Goal: Task Accomplishment & Management: Manage account settings

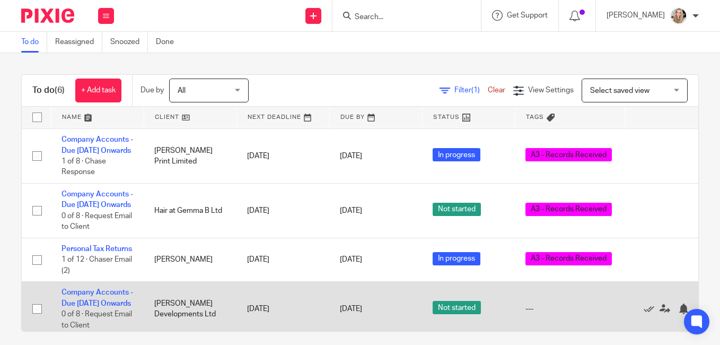
scroll to position [174, 0]
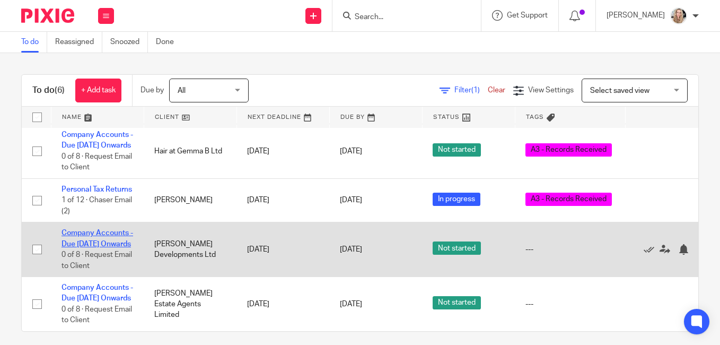
click at [86, 229] on link "Company Accounts - Due [DATE] Onwards" at bounding box center [98, 238] width 72 height 18
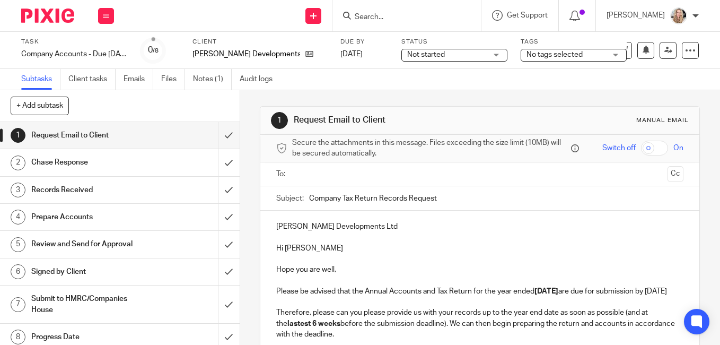
click at [208, 80] on link "Notes (1)" at bounding box center [212, 79] width 39 height 21
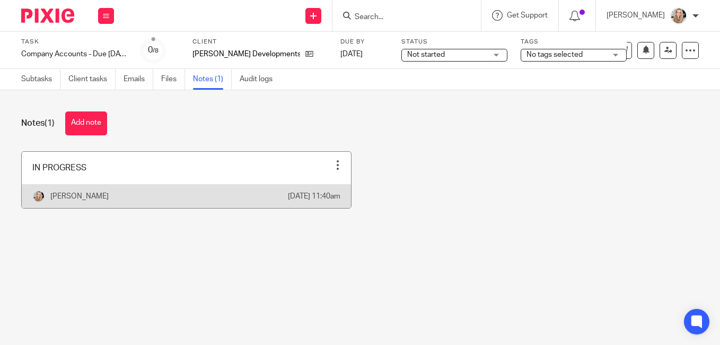
click at [135, 180] on link at bounding box center [186, 180] width 329 height 56
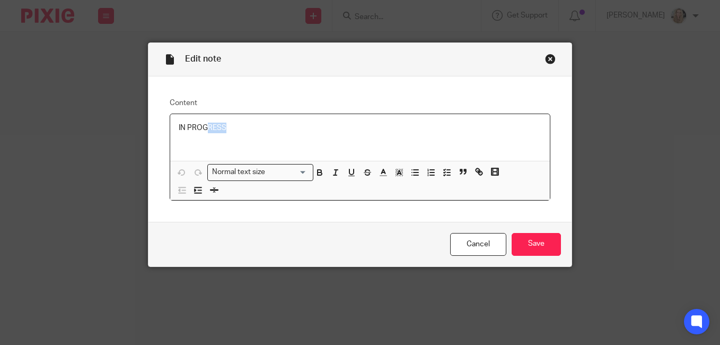
drag, startPoint x: 205, startPoint y: 126, endPoint x: 140, endPoint y: 124, distance: 65.3
click at [140, 126] on div "Edit note Content IN PROGRESS Normal text size Loading... Remove Edit Insert ne…" at bounding box center [360, 172] width 720 height 345
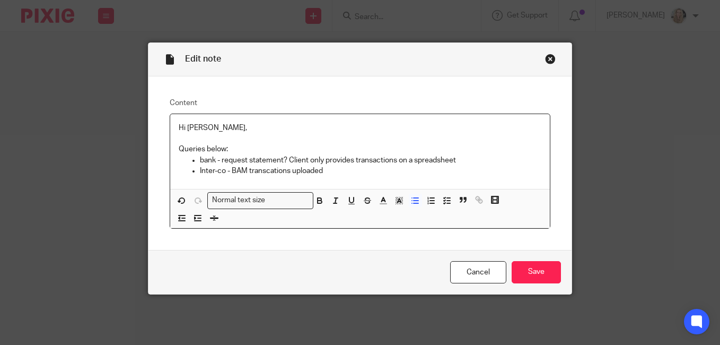
click at [266, 168] on p "Inter-co - BAM transcations uploaded" at bounding box center [370, 170] width 341 height 11
click at [336, 170] on p "Inter-co - BAM transactions uploaded" at bounding box center [370, 170] width 341 height 11
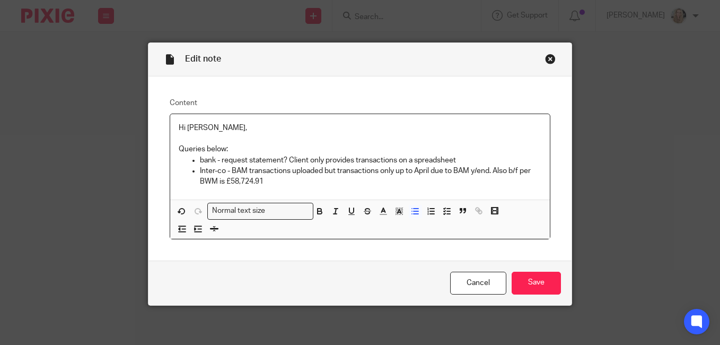
click at [290, 180] on p "Inter-co - BAM transactions uploaded but transactions only up to April due to B…" at bounding box center [370, 176] width 341 height 22
click at [330, 180] on p "Inter-co - BAM transactions uploaded but transactions only up to April due to B…" at bounding box center [370, 176] width 341 height 22
click at [463, 160] on p "bank - request statement? Client only provides transactions on a spreadsheet" at bounding box center [370, 160] width 341 height 11
click at [280, 160] on p "bank - request statement? Client only provides transactions on a spreadsheet" at bounding box center [370, 160] width 341 height 11
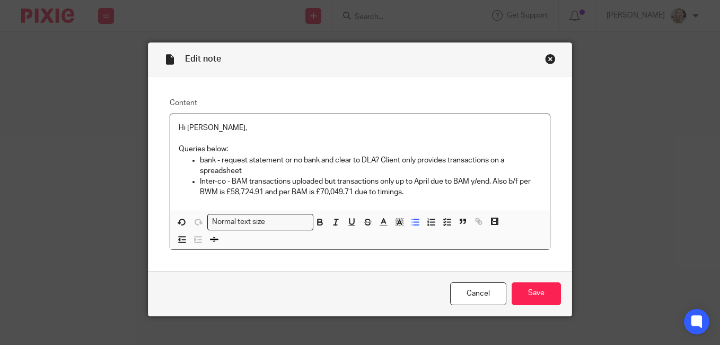
click at [249, 172] on p "bank - request statement or no bank and clear to DLA? Client only provides tran…" at bounding box center [370, 166] width 341 height 22
click at [445, 163] on p "bank - request statement or no bank and clear to DLA? Client only provides tran…" at bounding box center [370, 166] width 341 height 22
click at [467, 179] on p "Inter-co - BAM transactions uploaded but transactions only up to April due to B…" at bounding box center [370, 187] width 341 height 22
click at [408, 191] on p "Inter-co - BAM transactions uploaded but transactions only up to April due to B…" at bounding box center [370, 187] width 341 height 22
click at [461, 189] on p "Inter-co - BAM transactions uploaded but transactions only up to April due to B…" at bounding box center [370, 187] width 341 height 22
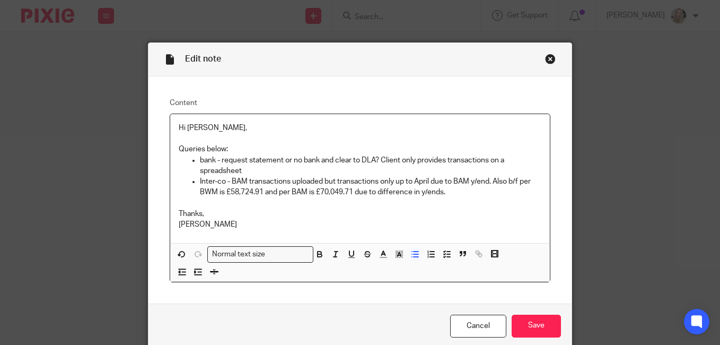
click at [221, 181] on p "Inter-co - BAM transactions uploaded but transactions only up to April due to B…" at bounding box center [370, 187] width 341 height 22
click at [364, 180] on p "Inter-co transactions - BAM transactions uploaded but transactions only up to A…" at bounding box center [370, 187] width 341 height 22
click at [331, 182] on p "Inter-co transactions - BAM transactions uploaded to Pixie but transactions onl…" at bounding box center [370, 187] width 341 height 22
click at [531, 192] on p "Inter-co transactions - BAM transaction report uploaded to Pixie but transactio…" at bounding box center [370, 187] width 341 height 22
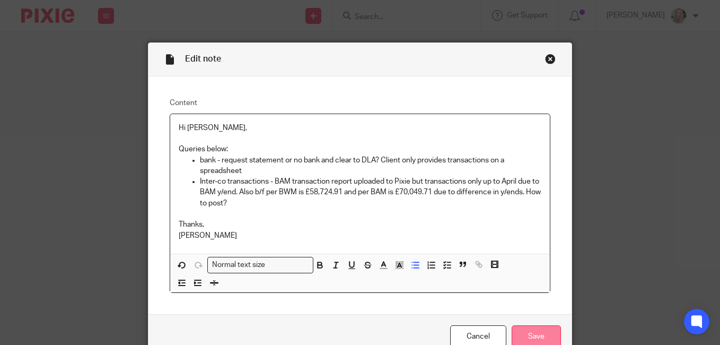
click at [529, 333] on input "Save" at bounding box center [536, 336] width 49 height 23
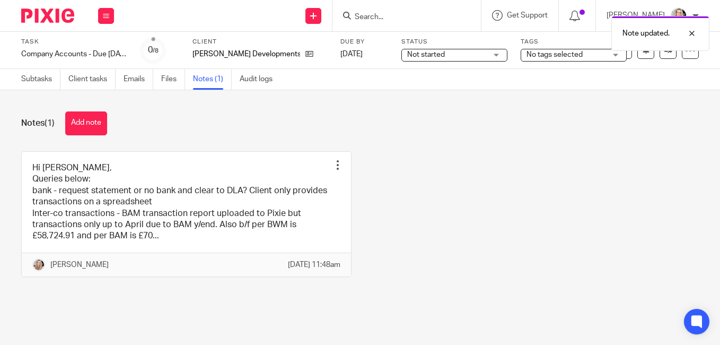
click at [171, 77] on link "Files" at bounding box center [173, 79] width 24 height 21
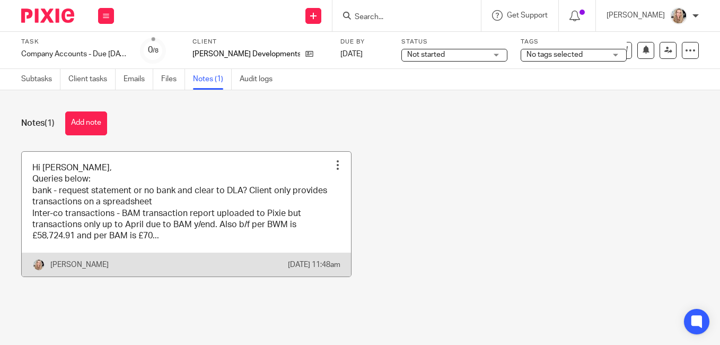
click at [187, 247] on link at bounding box center [186, 214] width 329 height 125
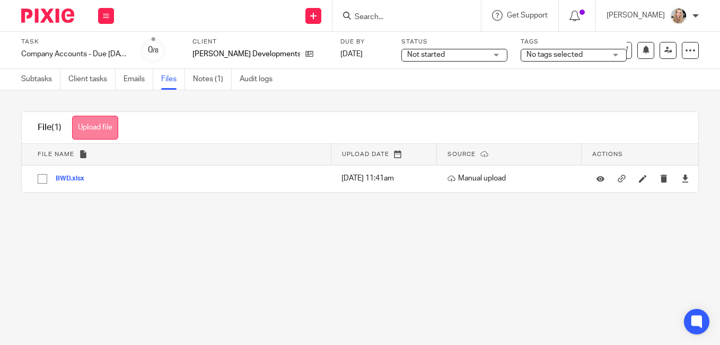
click at [96, 124] on button "Upload file" at bounding box center [95, 128] width 46 height 24
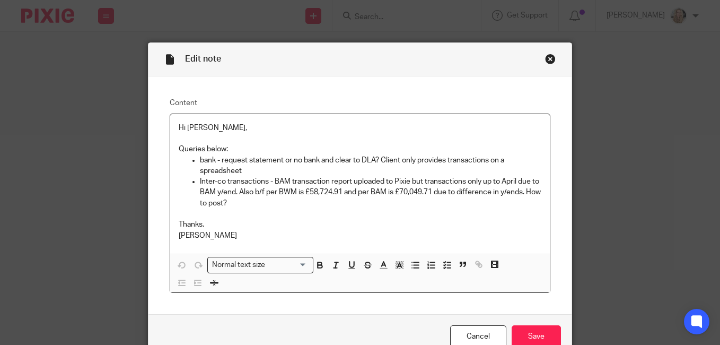
click at [270, 206] on p "Inter-co transactions - BAM transaction report uploaded to Pixie but transactio…" at bounding box center [370, 192] width 341 height 32
click at [528, 333] on input "Save" at bounding box center [536, 336] width 49 height 23
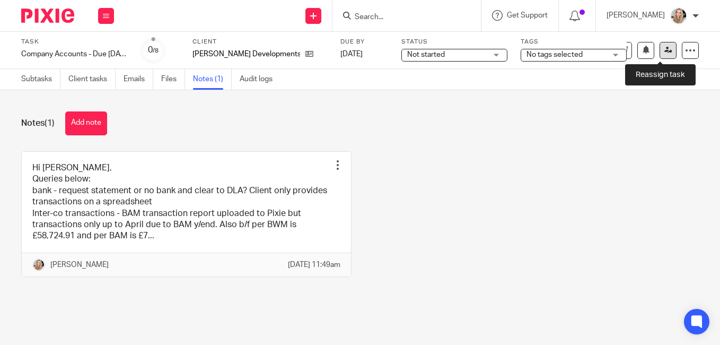
click at [664, 50] on icon at bounding box center [668, 50] width 8 height 8
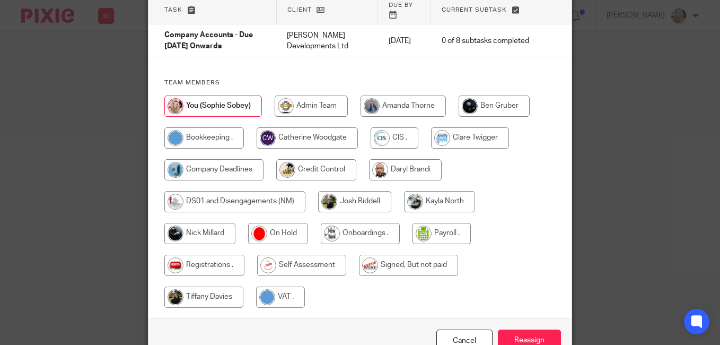
scroll to position [106, 0]
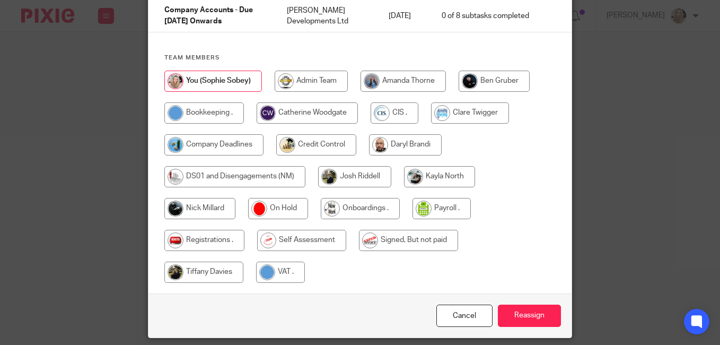
click at [194, 204] on input "radio" at bounding box center [199, 208] width 71 height 21
radio input "true"
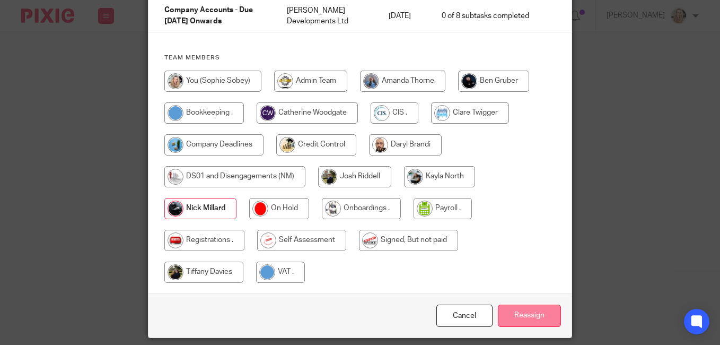
click at [534, 309] on input "Reassign" at bounding box center [529, 315] width 63 height 23
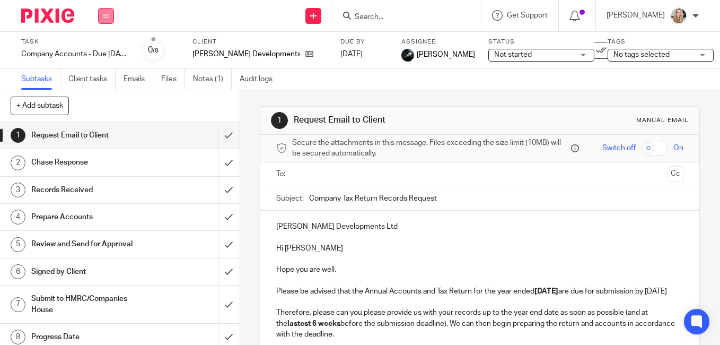
click at [107, 17] on icon at bounding box center [106, 16] width 6 height 6
click at [103, 49] on link "Work" at bounding box center [101, 49] width 19 height 7
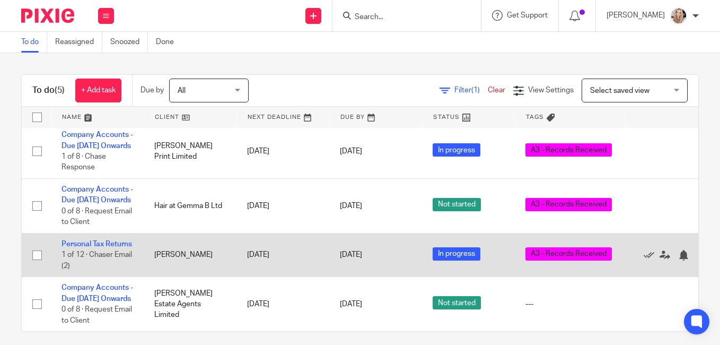
scroll to position [109, 0]
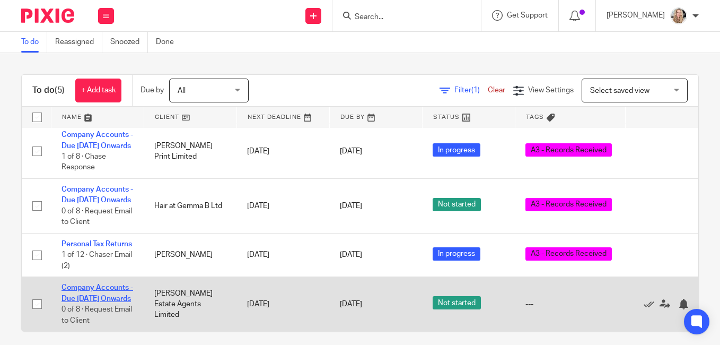
click at [101, 284] on link "Company Accounts - Due [DATE] Onwards" at bounding box center [98, 293] width 72 height 18
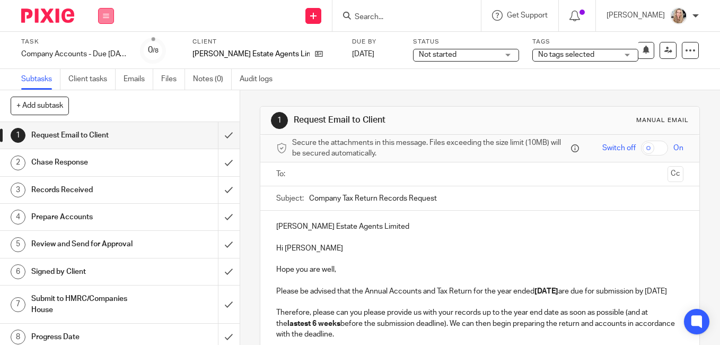
click at [109, 17] on icon at bounding box center [106, 16] width 6 height 6
click at [100, 47] on link "Work" at bounding box center [101, 49] width 19 height 7
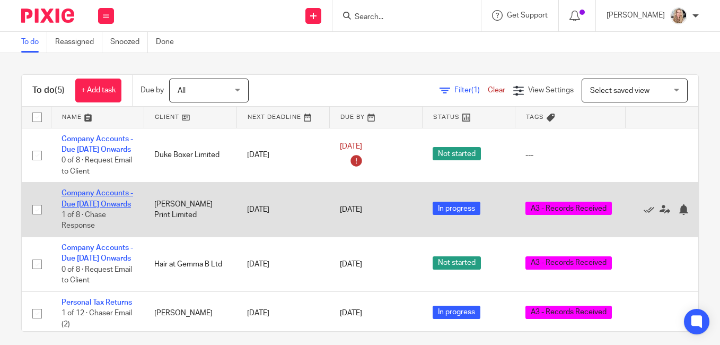
click at [96, 207] on link "Company Accounts - Due [DATE] Onwards" at bounding box center [98, 198] width 72 height 18
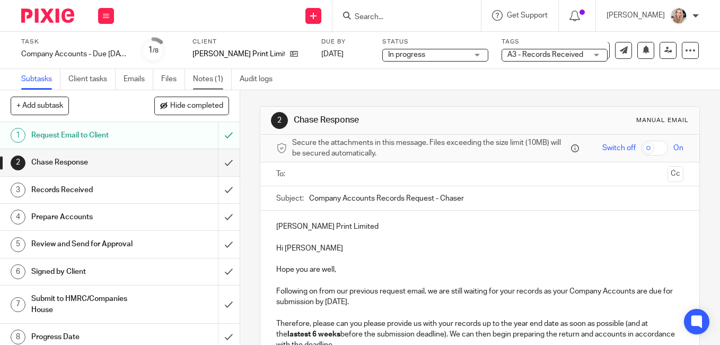
click at [198, 79] on link "Notes (1)" at bounding box center [212, 79] width 39 height 21
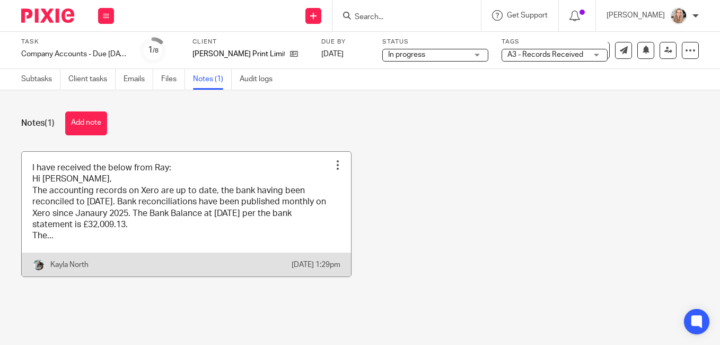
click at [207, 177] on link at bounding box center [186, 214] width 329 height 125
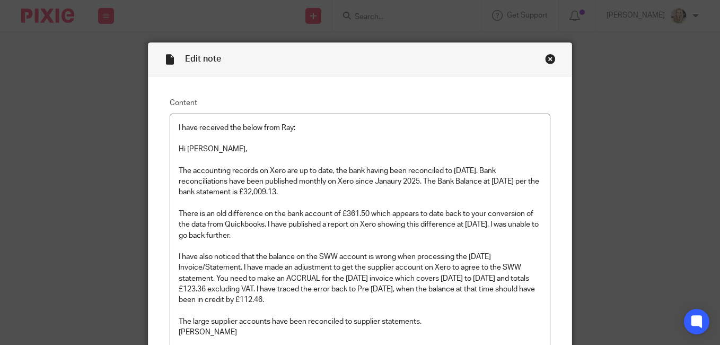
click at [545, 61] on div "Close this dialog window" at bounding box center [550, 59] width 11 height 11
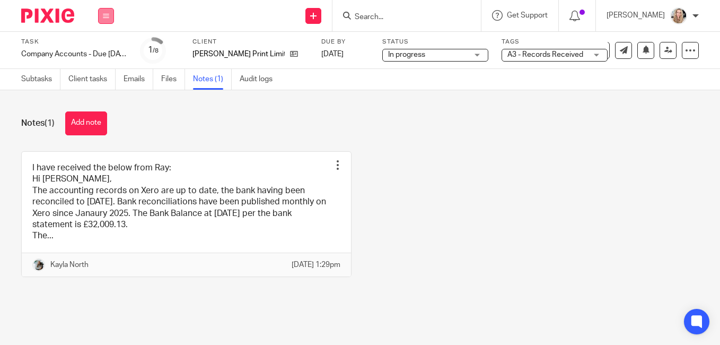
click at [109, 15] on button at bounding box center [106, 16] width 16 height 16
click at [104, 45] on li "Work" at bounding box center [106, 49] width 28 height 15
click at [100, 48] on link "Work" at bounding box center [101, 49] width 19 height 7
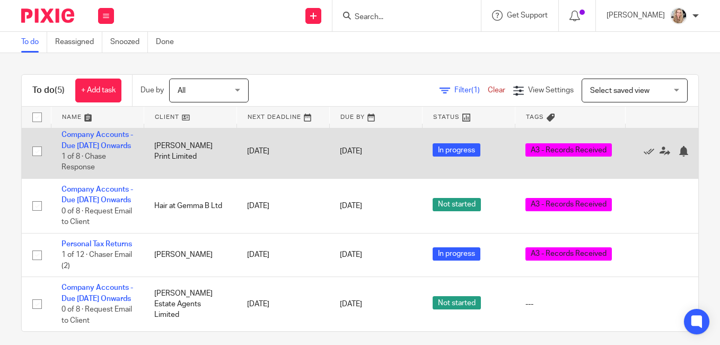
scroll to position [109, 0]
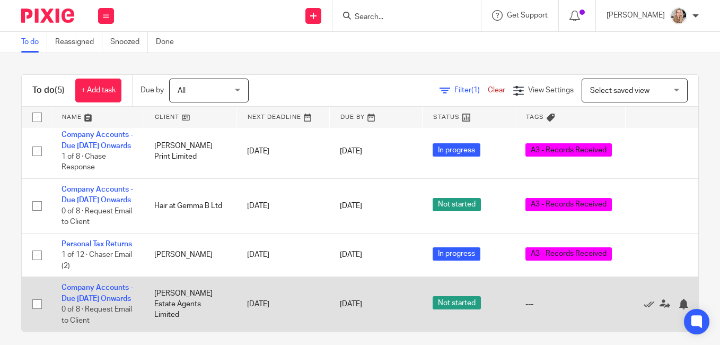
click at [90, 277] on td "Company Accounts - Due 1st May 2023 Onwards 0 of 8 · Request Email to Client" at bounding box center [97, 304] width 93 height 54
click at [91, 284] on link "Company Accounts - Due 1st May 2023 Onwards" at bounding box center [98, 293] width 72 height 18
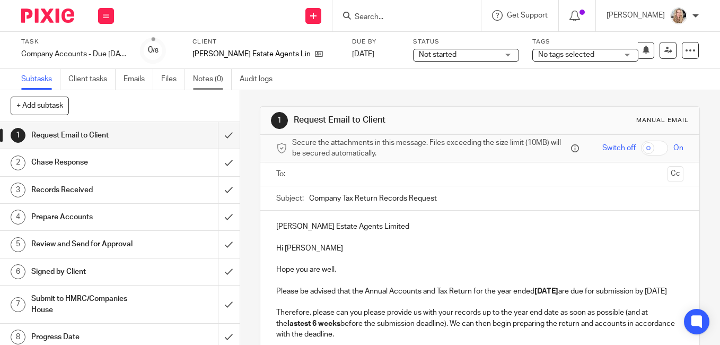
click at [204, 77] on link "Notes (0)" at bounding box center [212, 79] width 39 height 21
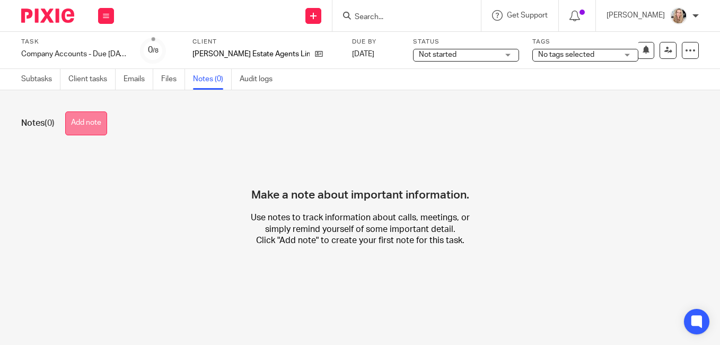
click at [90, 121] on button "Add note" at bounding box center [86, 123] width 42 height 24
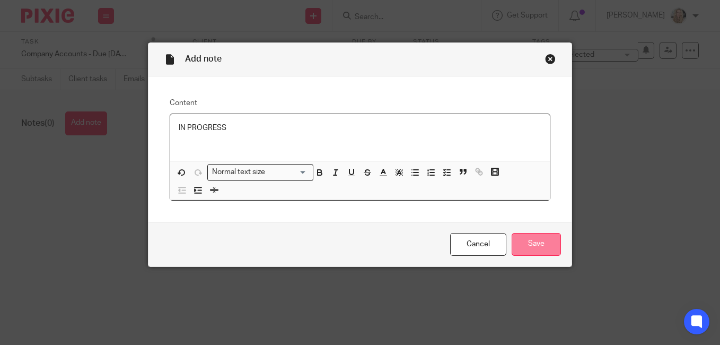
click at [533, 244] on input "Save" at bounding box center [536, 244] width 49 height 23
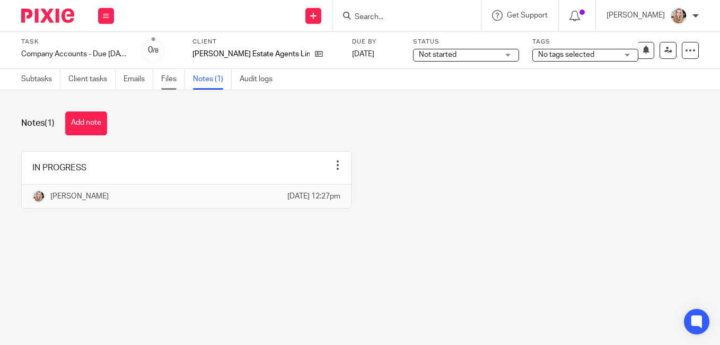
click at [172, 78] on link "Files" at bounding box center [173, 79] width 24 height 21
click at [389, 16] on input "Search" at bounding box center [401, 18] width 95 height 10
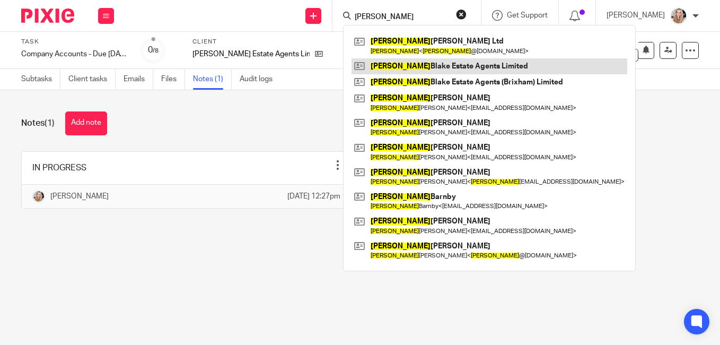
type input "richard"
click at [447, 69] on link at bounding box center [490, 66] width 276 height 16
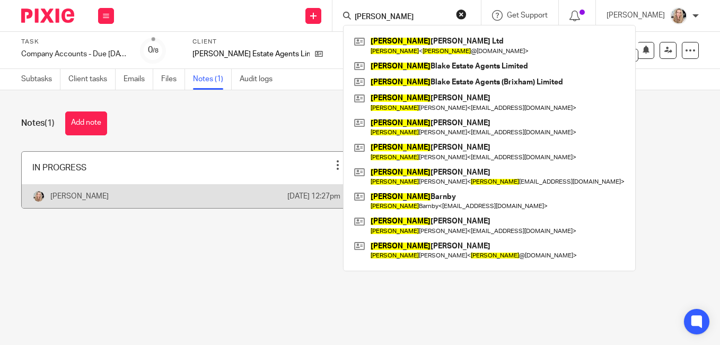
click at [142, 174] on link at bounding box center [186, 180] width 329 height 56
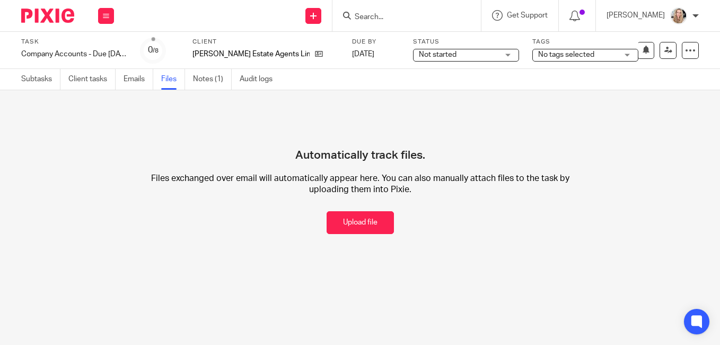
drag, startPoint x: 349, startPoint y: 218, endPoint x: 467, endPoint y: 216, distance: 118.3
click at [348, 219] on button "Upload file" at bounding box center [360, 222] width 67 height 23
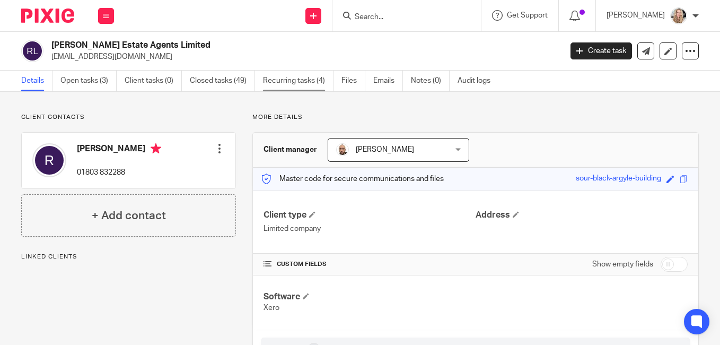
click at [283, 85] on link "Recurring tasks (4)" at bounding box center [298, 81] width 71 height 21
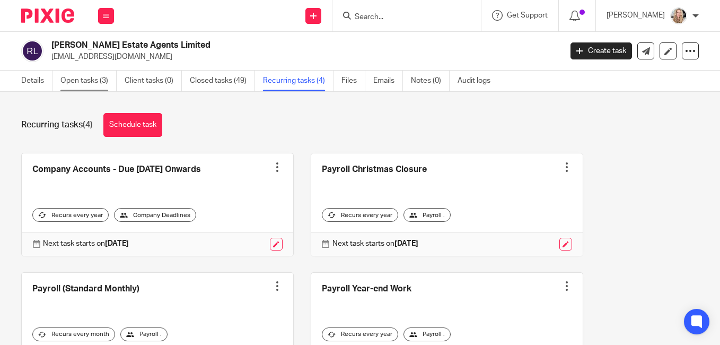
click at [76, 79] on link "Open tasks (3)" at bounding box center [88, 81] width 56 height 21
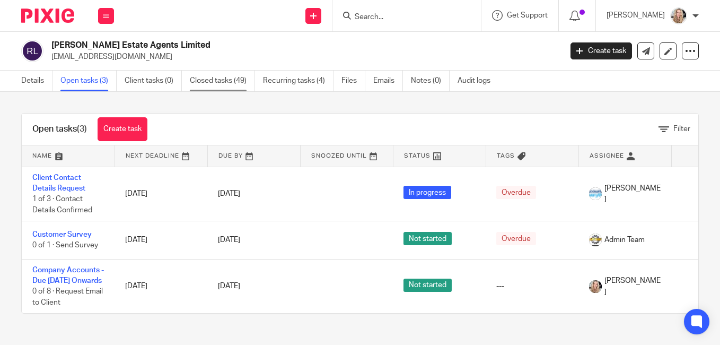
click at [218, 81] on link "Closed tasks (49)" at bounding box center [222, 81] width 65 height 21
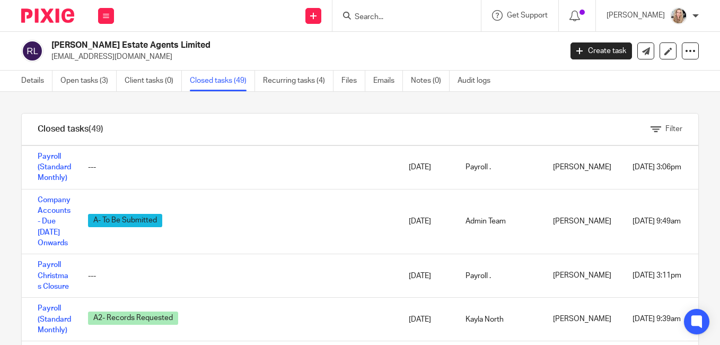
scroll to position [1538, 0]
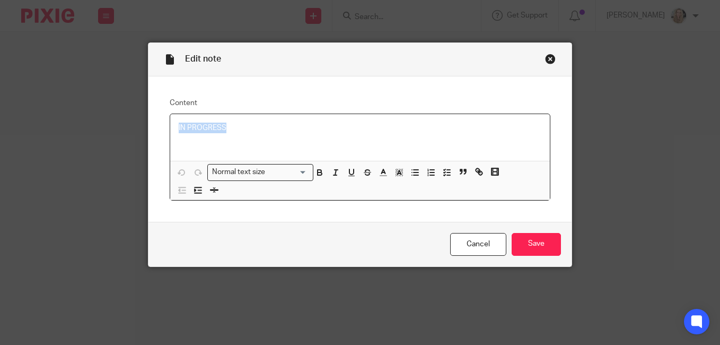
drag, startPoint x: 248, startPoint y: 129, endPoint x: 143, endPoint y: 121, distance: 105.3
click at [143, 121] on div "Edit note Content IN PROGRESS Normal text size Loading... Remove Edit Insert ne…" at bounding box center [360, 172] width 720 height 345
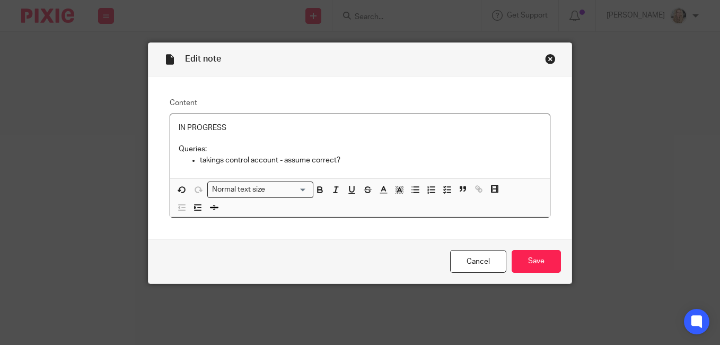
click at [223, 148] on p "Queries:" at bounding box center [360, 149] width 363 height 11
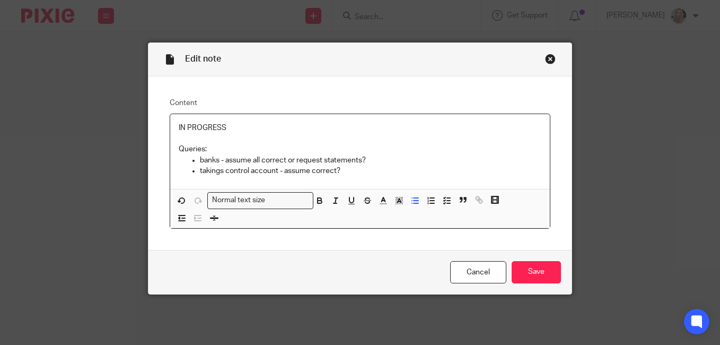
click at [340, 172] on p "takings control account - assume correct?" at bounding box center [370, 170] width 341 height 11
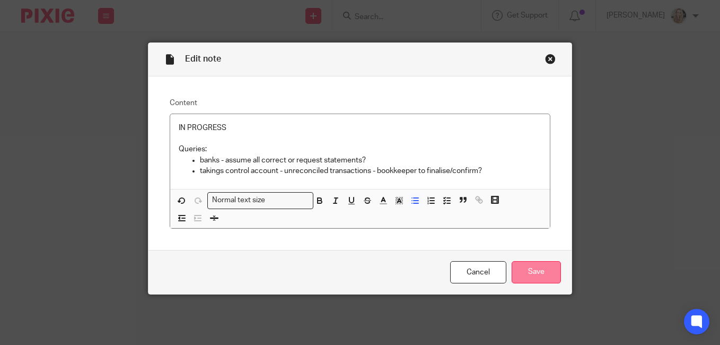
click at [525, 272] on input "Save" at bounding box center [536, 272] width 49 height 23
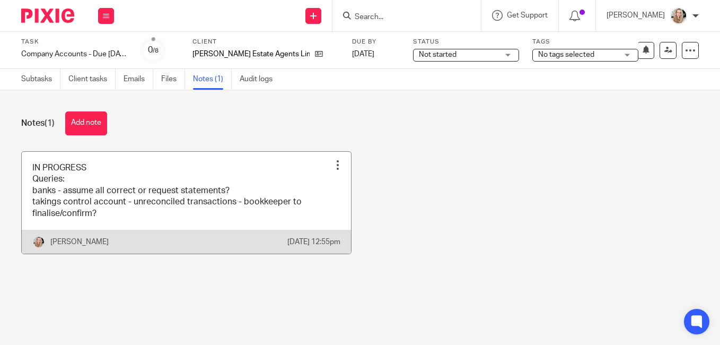
click at [147, 230] on link at bounding box center [186, 203] width 329 height 102
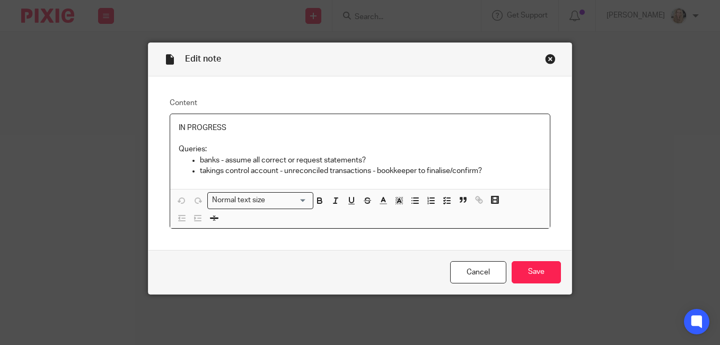
click at [216, 160] on p "banks - assume all correct or request statements?" at bounding box center [370, 160] width 341 height 11
click at [416, 159] on p "banks/credit card - assume all correct or request statements?" at bounding box center [370, 160] width 341 height 11
click at [253, 160] on p "banks/credit card - assume all correct or request statements?" at bounding box center [370, 160] width 341 height 11
click at [503, 172] on p "takings control account - unreconciled transactions - bookkeeper to finalise/co…" at bounding box center [370, 170] width 341 height 11
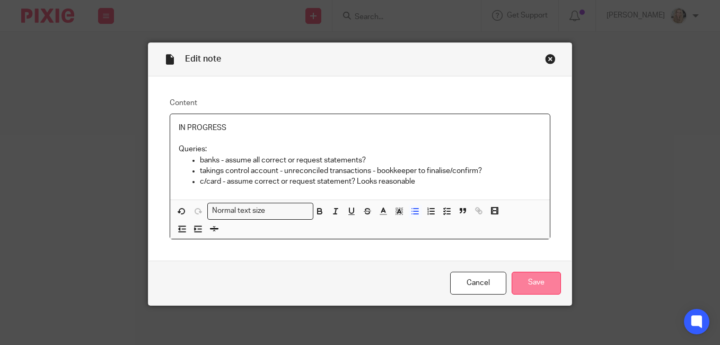
click at [522, 276] on input "Save" at bounding box center [536, 282] width 49 height 23
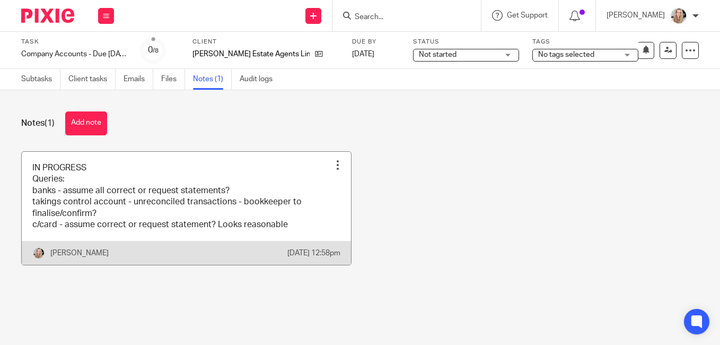
click at [306, 233] on link at bounding box center [186, 208] width 329 height 113
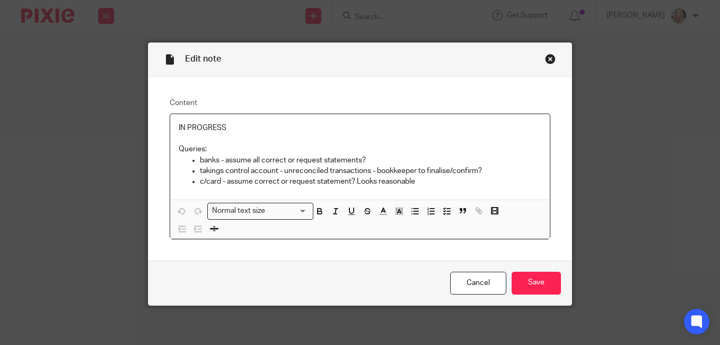
click at [428, 181] on p "c/card - assume correct or request statement? Looks reasonable" at bounding box center [370, 181] width 341 height 11
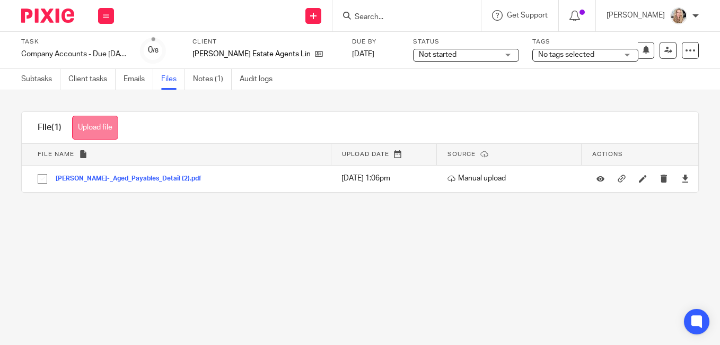
click at [99, 126] on button "Upload file" at bounding box center [95, 128] width 46 height 24
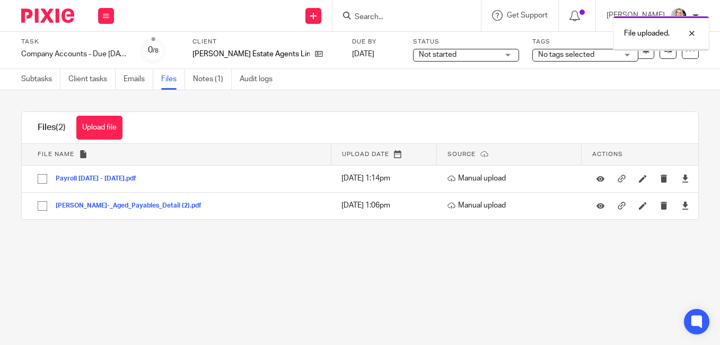
click at [103, 126] on button "Upload file" at bounding box center [99, 128] width 46 height 24
